Goal: Task Accomplishment & Management: Use online tool/utility

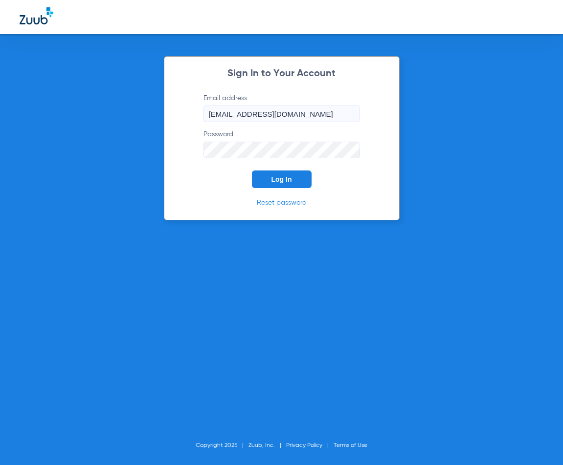
click at [263, 178] on button "Log In" at bounding box center [282, 180] width 60 height 18
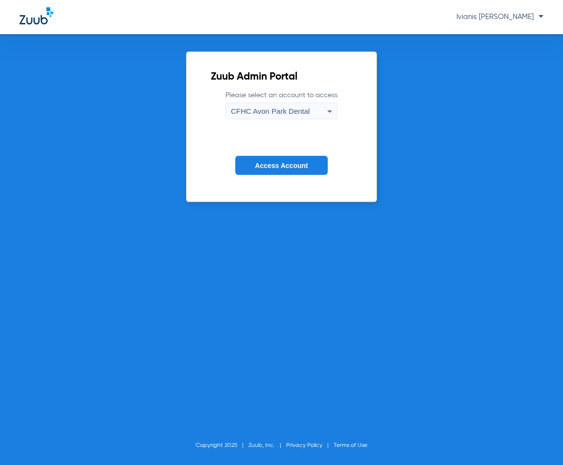
click at [299, 117] on div "CFHC Avon Park Dental" at bounding box center [279, 111] width 96 height 17
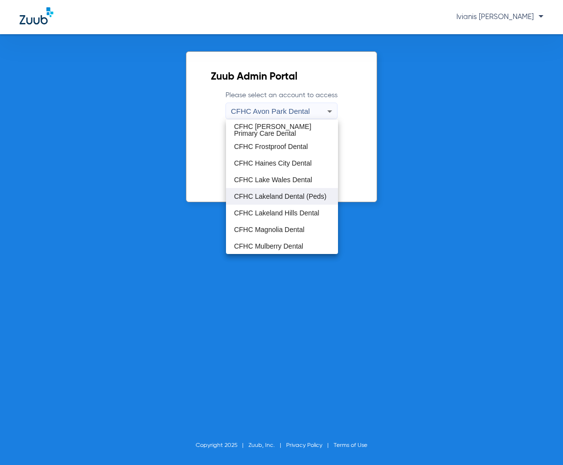
scroll to position [65, 0]
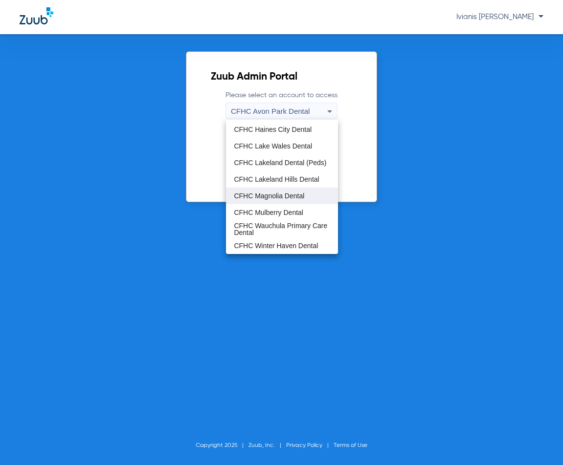
click at [279, 200] on mat-option "CFHC Magnolia Dental" at bounding box center [281, 196] width 111 height 17
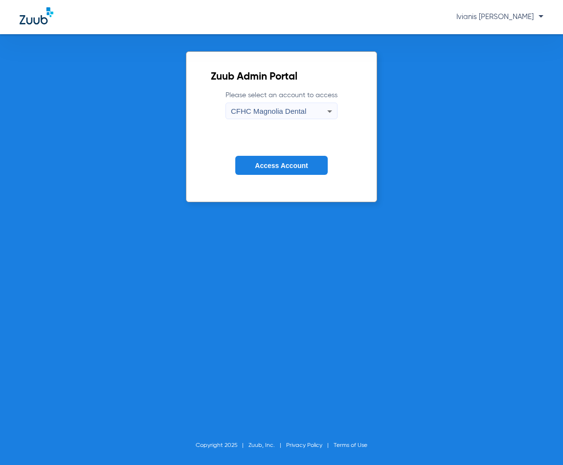
click at [279, 167] on span "Access Account" at bounding box center [281, 166] width 53 height 8
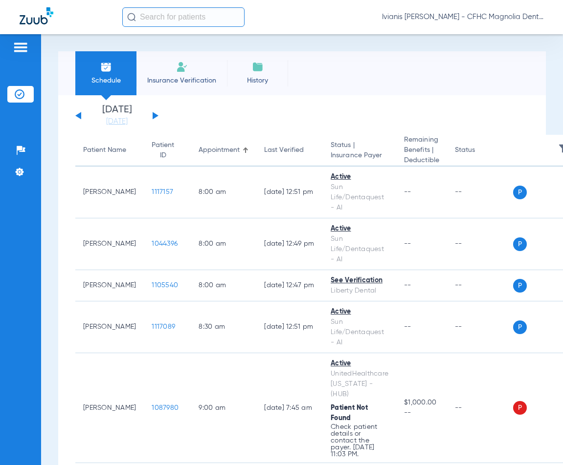
click at [202, 74] on li "Insurance Verification" at bounding box center [181, 73] width 90 height 44
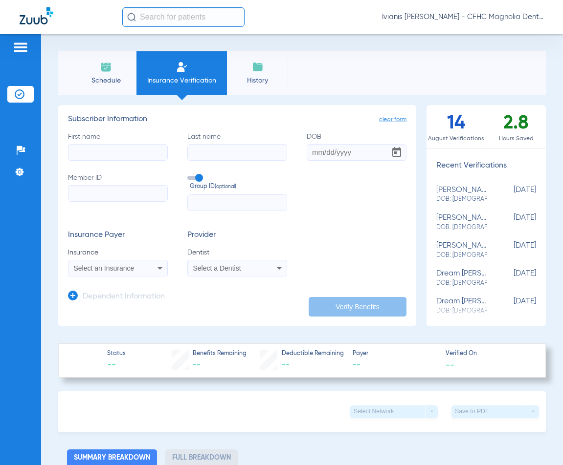
click at [86, 191] on input "Member ID" at bounding box center [118, 193] width 100 height 17
paste input "9481047393"
type input "9481047393"
click at [94, 273] on div "Select an Insurance" at bounding box center [117, 268] width 99 height 12
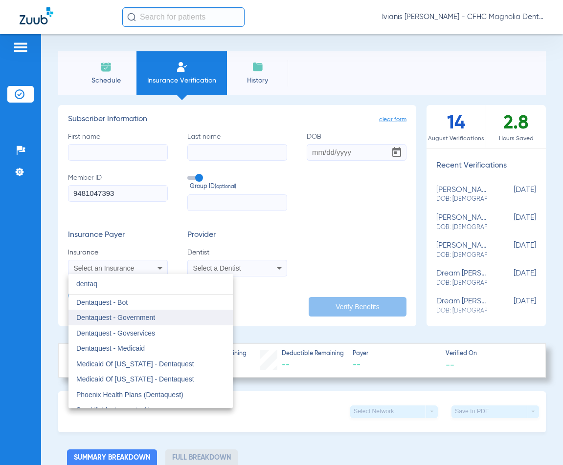
type input "dentaq"
click at [143, 317] on span "Dentaquest - Government" at bounding box center [115, 318] width 79 height 8
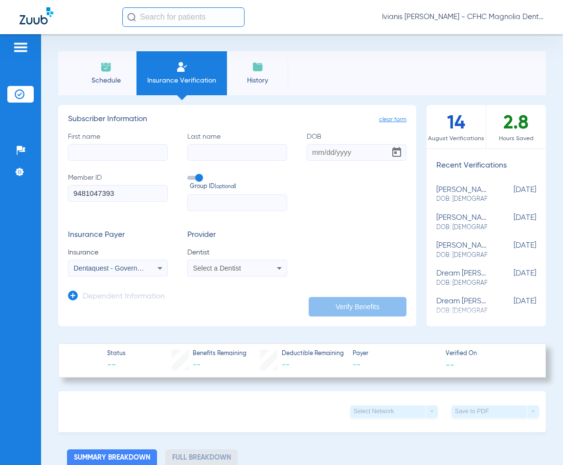
click at [112, 154] on input "First name" at bounding box center [118, 152] width 100 height 17
type input "[PERSON_NAME]"
type input "[DATE]"
click at [263, 269] on div "Select a Dentist" at bounding box center [237, 268] width 99 height 12
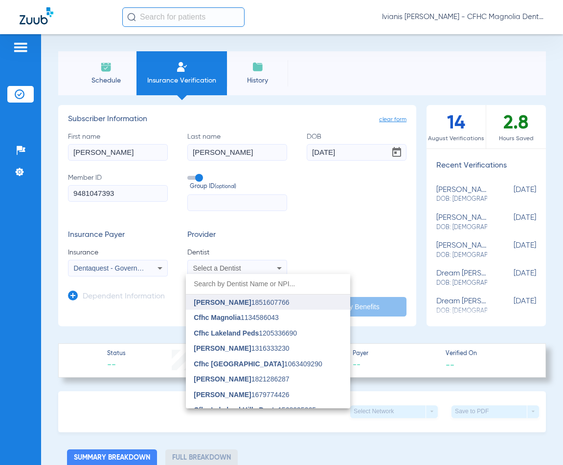
click at [263, 300] on span "[PERSON_NAME] 1851607766" at bounding box center [241, 302] width 95 height 7
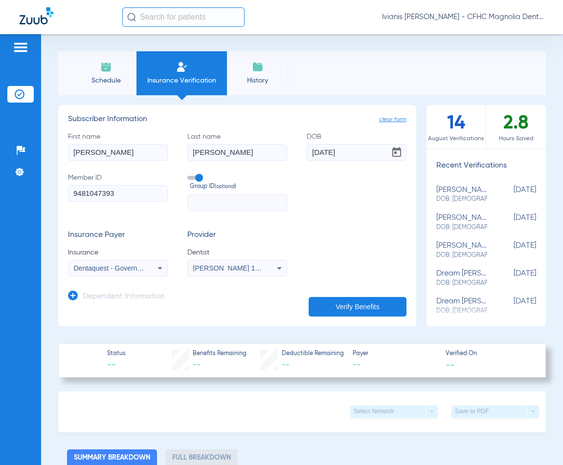
click at [339, 302] on button "Verify Benefits" at bounding box center [357, 307] width 98 height 20
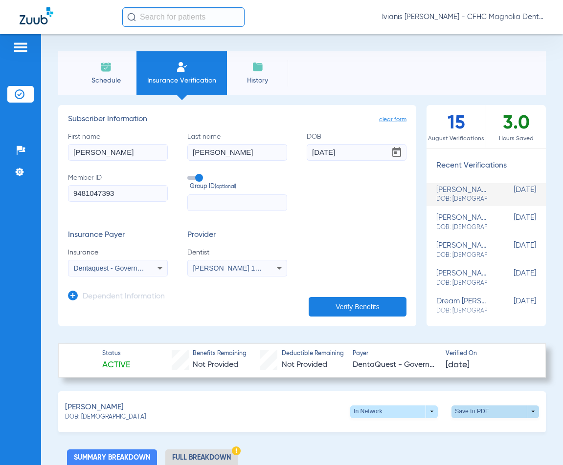
click at [483, 415] on span at bounding box center [494, 411] width 23 height 23
click at [407, 430] on span "Save to PDF" at bounding box center [414, 430] width 39 height 7
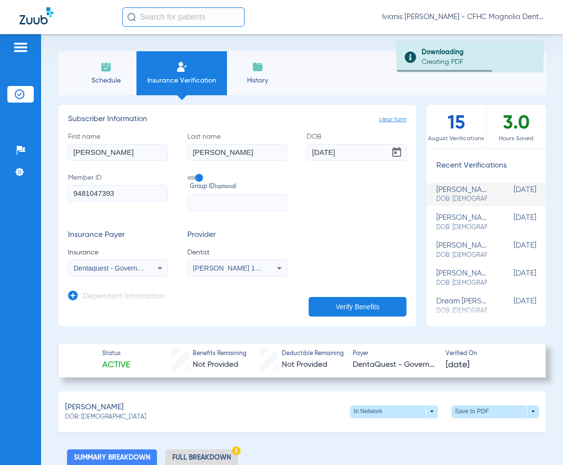
drag, startPoint x: 122, startPoint y: 417, endPoint x: 80, endPoint y: 419, distance: 42.1
click at [80, 419] on div "DOB: [DEMOGRAPHIC_DATA]" at bounding box center [105, 418] width 81 height 9
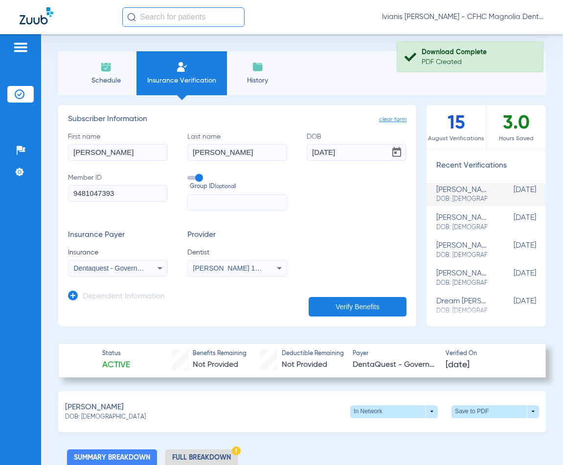
copy span "[DATE]"
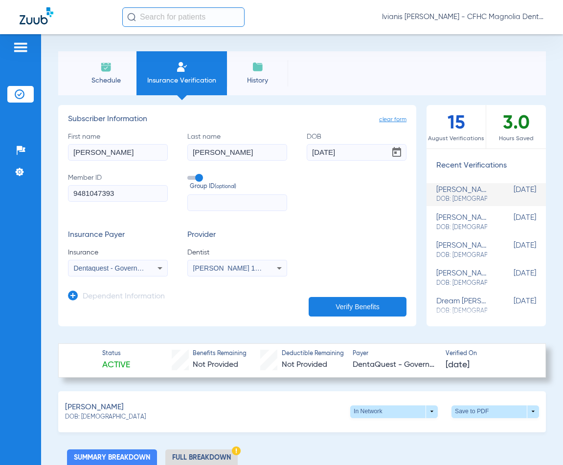
click at [127, 79] on span "Schedule" at bounding box center [106, 81] width 46 height 10
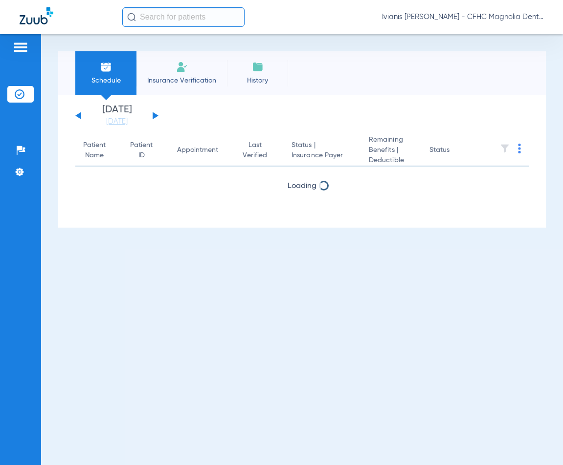
click at [172, 81] on span "Insurance Verification" at bounding box center [182, 81] width 76 height 10
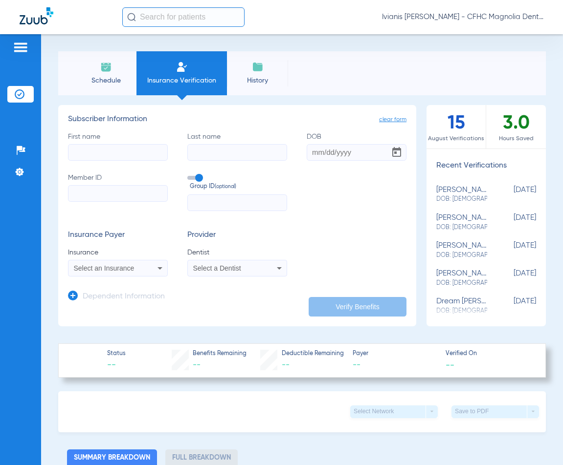
click at [83, 156] on input "First name" at bounding box center [118, 152] width 100 height 17
type input "MALAKAI"
type input "[PERSON_NAME]"
type input "[DATE]"
click at [92, 194] on input "Member ID" at bounding box center [118, 193] width 100 height 17
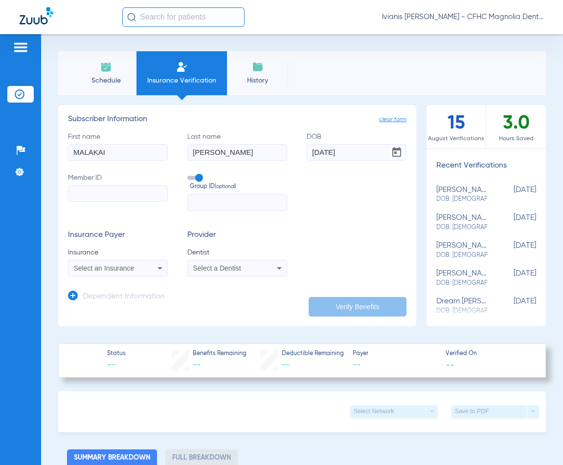
paste input "962188705"
type input "962188705"
click at [124, 270] on span "Select an Insurance" at bounding box center [104, 268] width 61 height 8
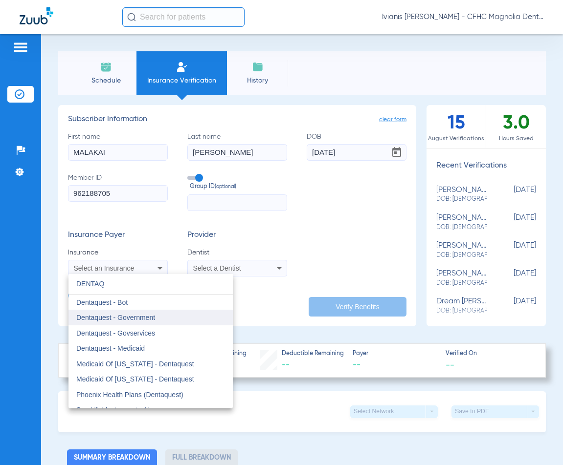
type input "DENTAQ"
click at [144, 317] on span "Dentaquest - Government" at bounding box center [115, 318] width 79 height 8
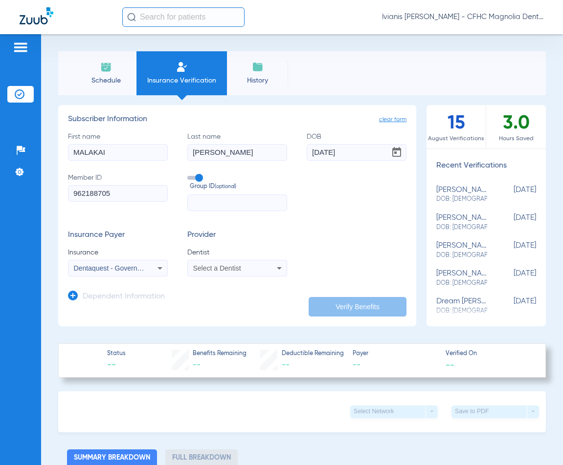
click at [209, 273] on div "Select a Dentist" at bounding box center [237, 268] width 99 height 12
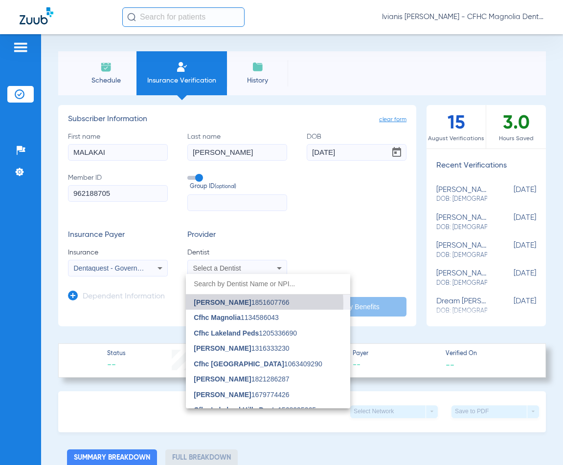
click at [232, 304] on span "[PERSON_NAME]" at bounding box center [222, 303] width 57 height 8
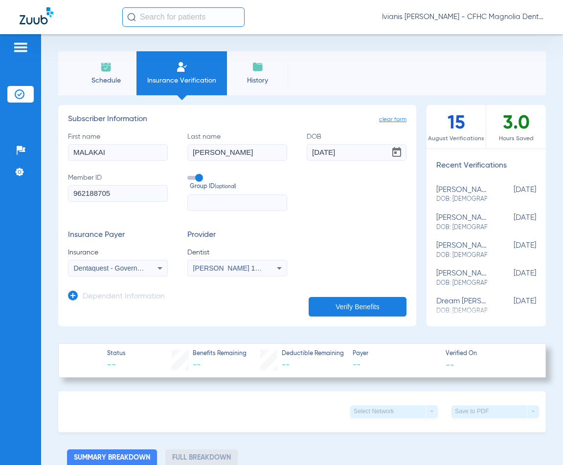
click at [371, 304] on button "Verify Benefits" at bounding box center [357, 307] width 98 height 20
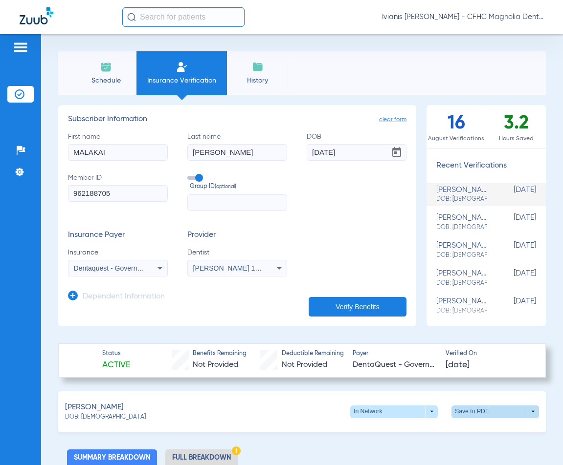
click at [483, 408] on span at bounding box center [494, 411] width 23 height 23
click at [397, 433] on span "Save to PDF" at bounding box center [414, 430] width 39 height 7
drag, startPoint x: 94, startPoint y: 74, endPoint x: 105, endPoint y: 77, distance: 10.8
click at [94, 74] on li "Schedule" at bounding box center [105, 73] width 61 height 44
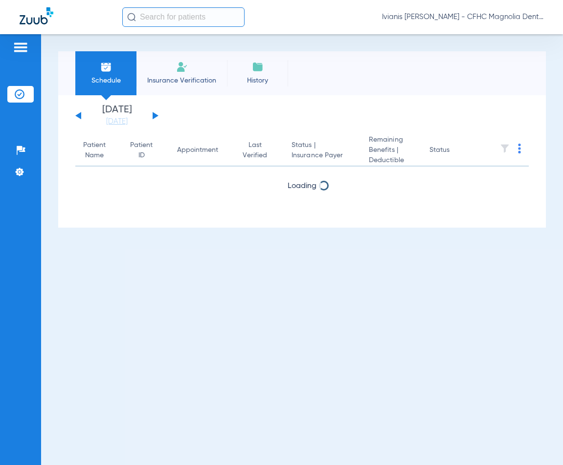
click at [188, 79] on span "Insurance Verification" at bounding box center [182, 81] width 76 height 10
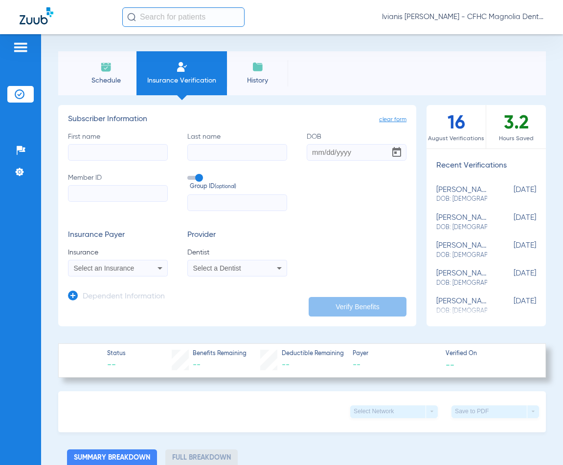
click at [116, 157] on input "First name" at bounding box center [118, 152] width 100 height 17
type input "[PERSON_NAME]"
type input "[DATE]"
click at [147, 197] on input "Member ID Required" at bounding box center [118, 193] width 100 height 17
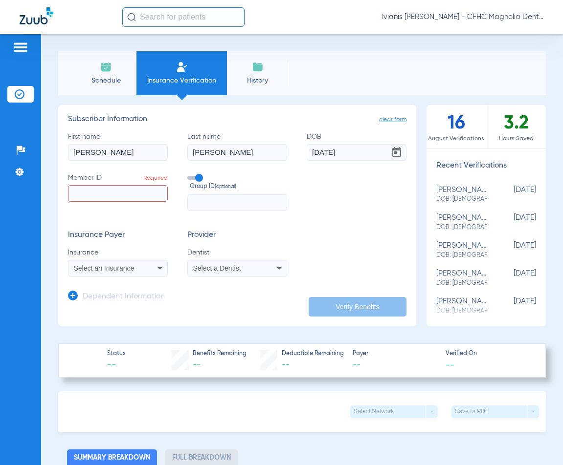
paste input "9651403489"
type input "9651403489"
click at [119, 273] on div "Select an Insurance" at bounding box center [117, 268] width 99 height 12
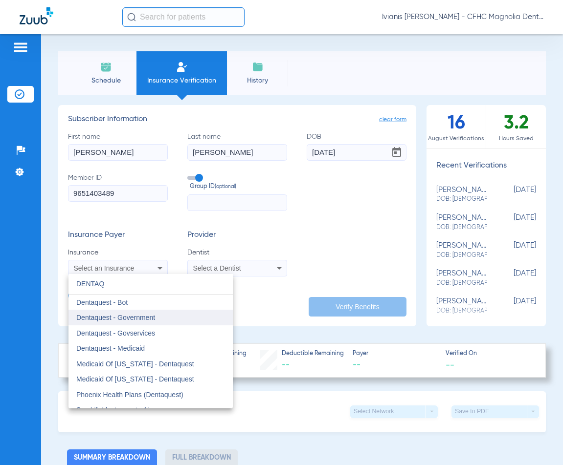
type input "DENTAQ"
click at [148, 318] on span "Dentaquest - Government" at bounding box center [115, 318] width 79 height 8
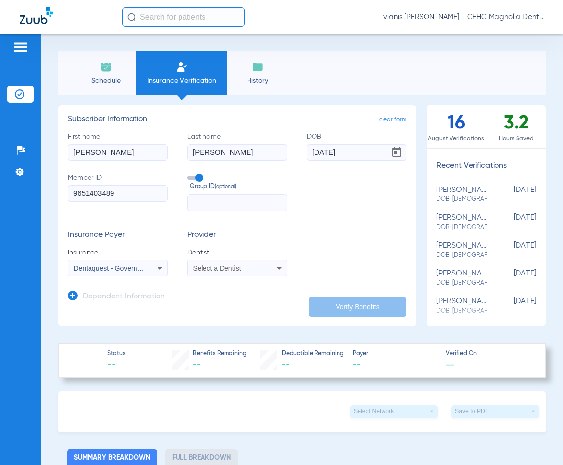
click at [237, 269] on span "Select a Dentist" at bounding box center [217, 268] width 48 height 8
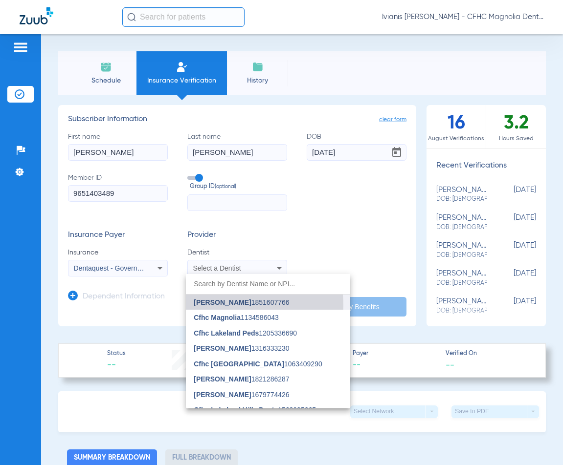
click at [232, 306] on span "[PERSON_NAME]" at bounding box center [222, 303] width 57 height 8
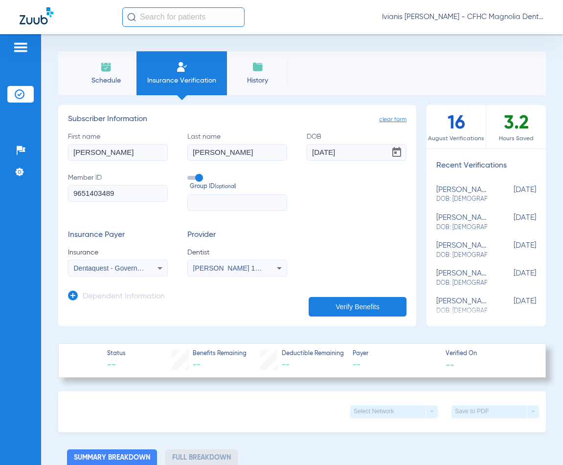
click at [362, 308] on button "Verify Benefits" at bounding box center [357, 307] width 98 height 20
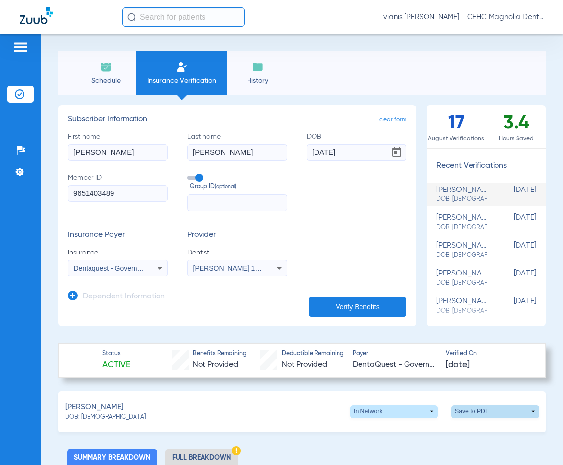
click at [472, 411] on span at bounding box center [494, 412] width 87 height 13
click at [433, 432] on span "Save to PDF" at bounding box center [414, 430] width 39 height 7
drag, startPoint x: 115, startPoint y: 416, endPoint x: 81, endPoint y: 418, distance: 33.8
click at [81, 418] on div "[PERSON_NAME]: [DEMOGRAPHIC_DATA] In Network arrow_drop_down Save to PDF arrow_…" at bounding box center [301, 412] width 487 height 41
click at [117, 317] on app-manual-verification-form "clear form Subscriber Information First name [PERSON_NAME] Last name [PERSON_NA…" at bounding box center [237, 215] width 358 height 221
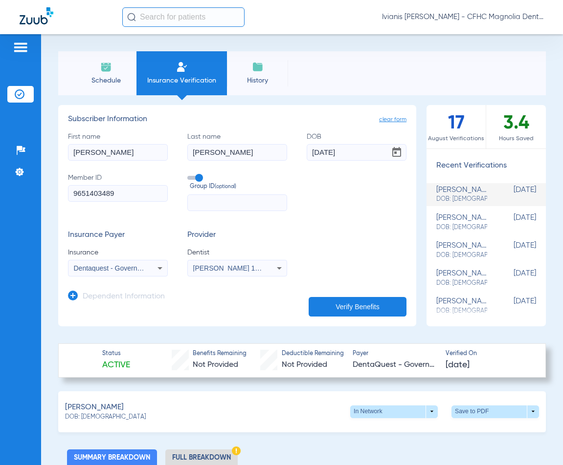
click at [104, 415] on span "DOB: [DEMOGRAPHIC_DATA]" at bounding box center [105, 418] width 81 height 9
click at [103, 415] on span "DOB: [DEMOGRAPHIC_DATA]" at bounding box center [105, 418] width 81 height 9
click at [115, 415] on div "[PERSON_NAME]: [DEMOGRAPHIC_DATA] In Network arrow_drop_down Save to PDF arrow_…" at bounding box center [301, 412] width 487 height 41
drag, startPoint x: 115, startPoint y: 415, endPoint x: 83, endPoint y: 419, distance: 32.5
click at [83, 419] on div "[PERSON_NAME]: [DEMOGRAPHIC_DATA] In Network arrow_drop_down Save to PDF arrow_…" at bounding box center [301, 412] width 487 height 41
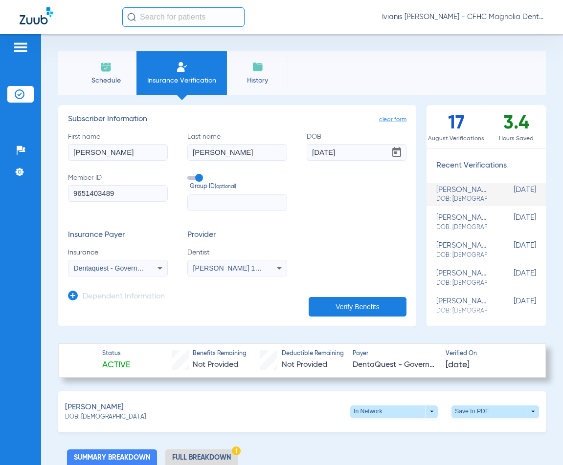
click at [46, 338] on div "Schedule Insurance Verification History Last Appt. Sync Time: [DATE] - 12:59 PM…" at bounding box center [302, 249] width 522 height 431
